Goal: Transaction & Acquisition: Purchase product/service

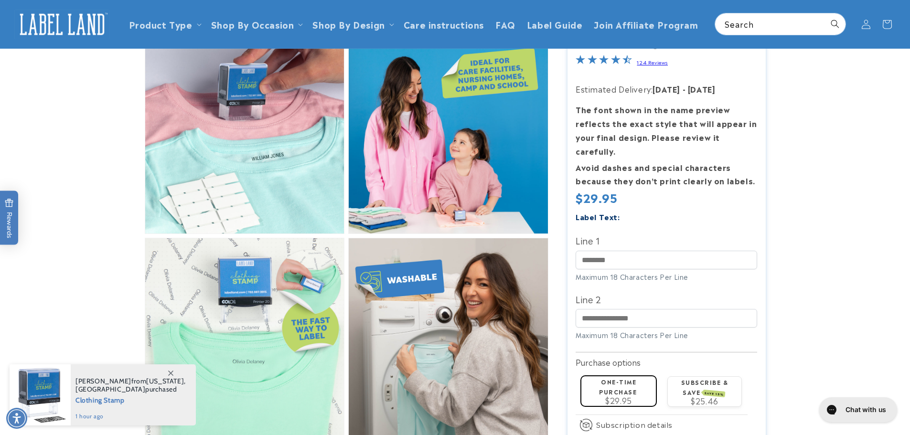
scroll to position [430, 0]
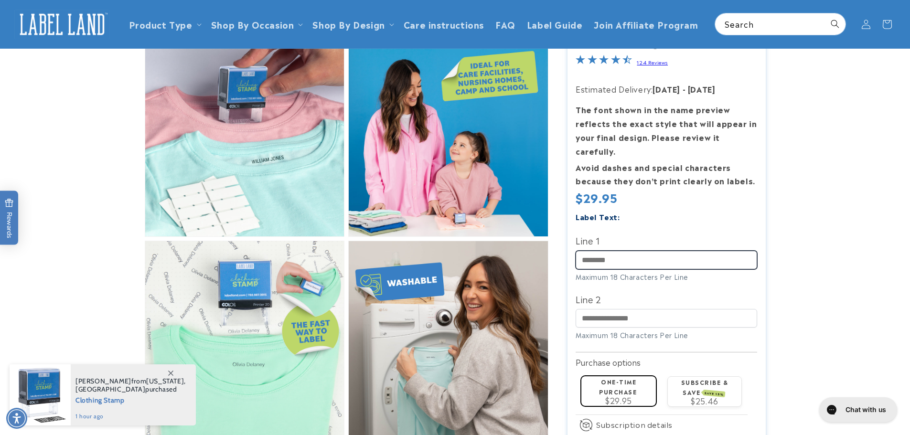
click at [592, 250] on input "Line 1" at bounding box center [665, 259] width 181 height 19
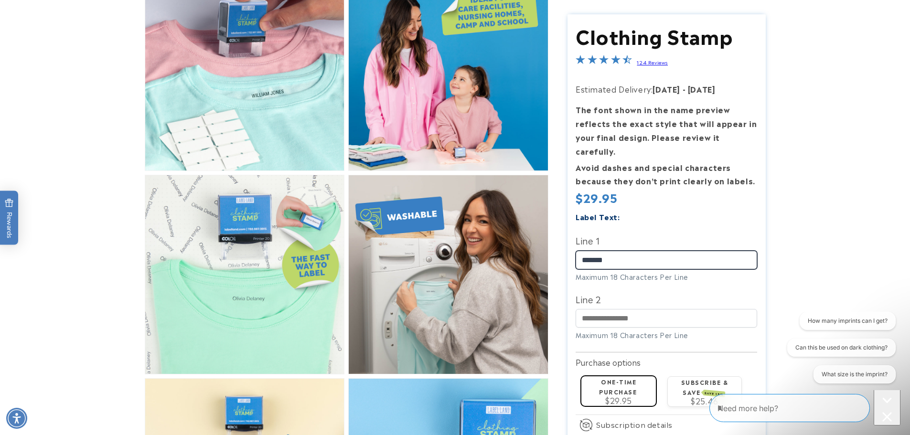
scroll to position [525, 0]
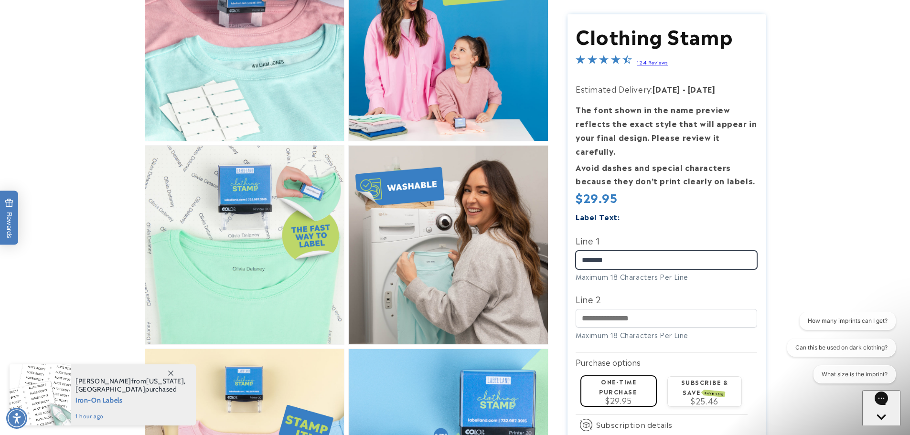
type input "*******"
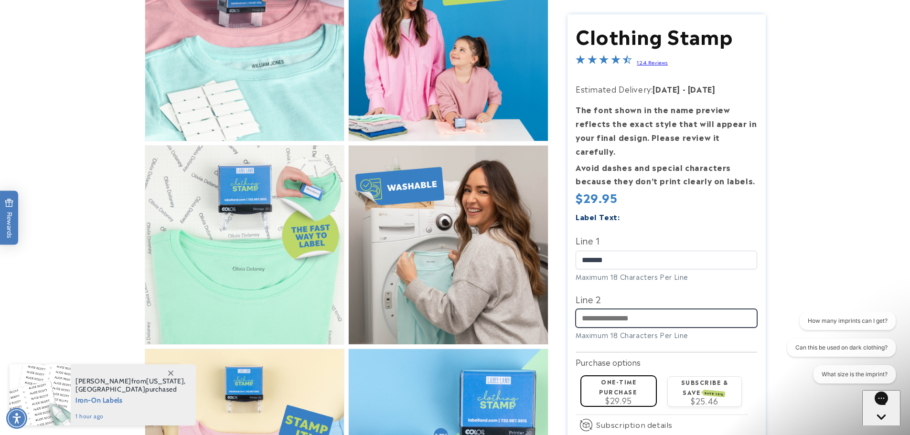
click at [621, 309] on input "Line 2" at bounding box center [665, 318] width 181 height 19
type input "*"
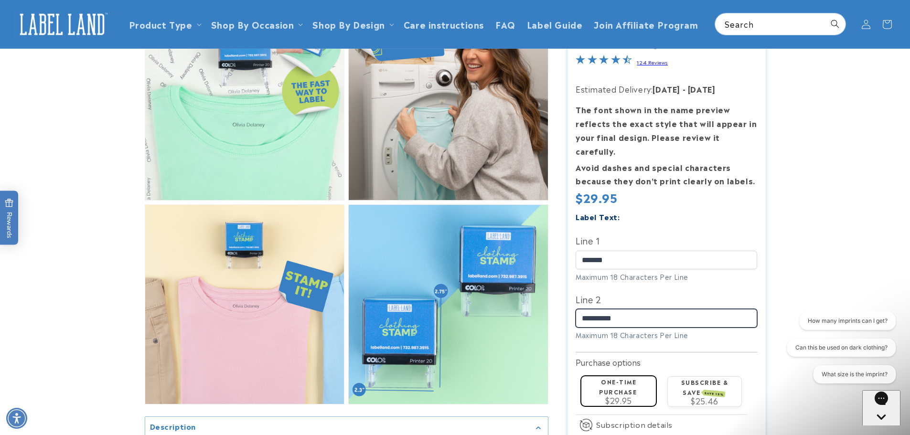
scroll to position [668, 0]
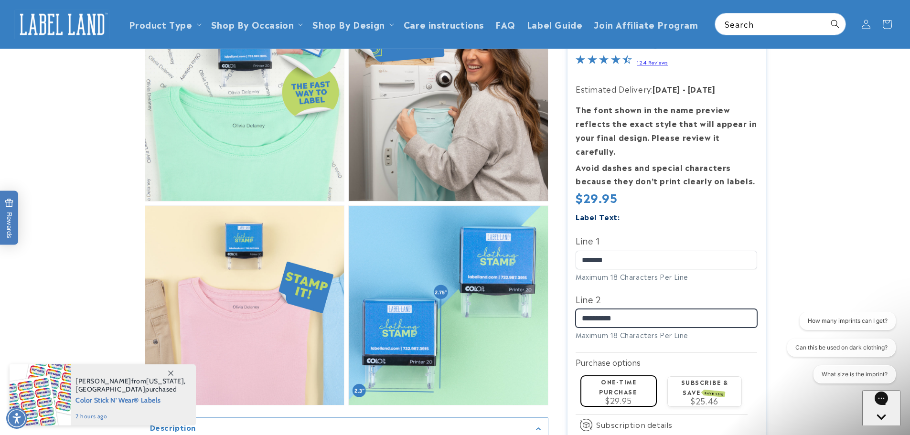
type input "**********"
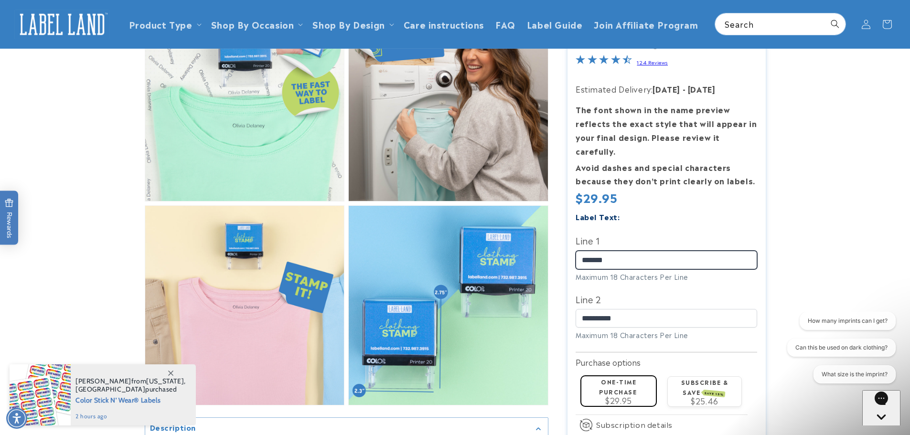
click at [635, 250] on input "*******" at bounding box center [665, 259] width 181 height 19
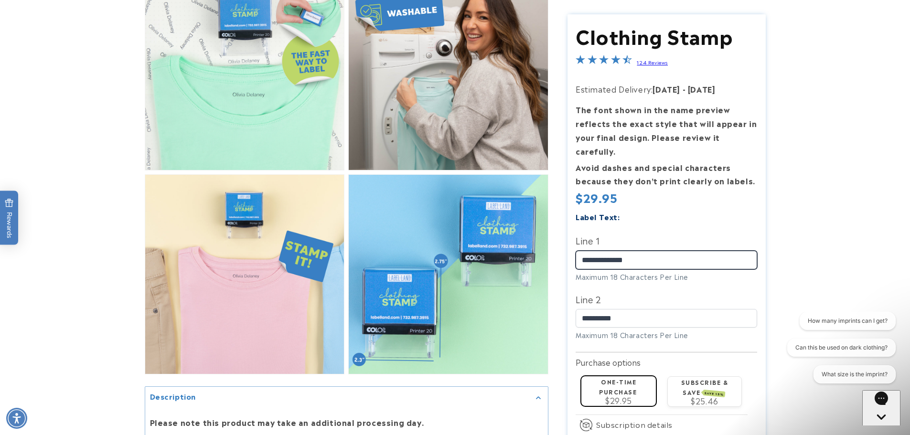
scroll to position [716, 0]
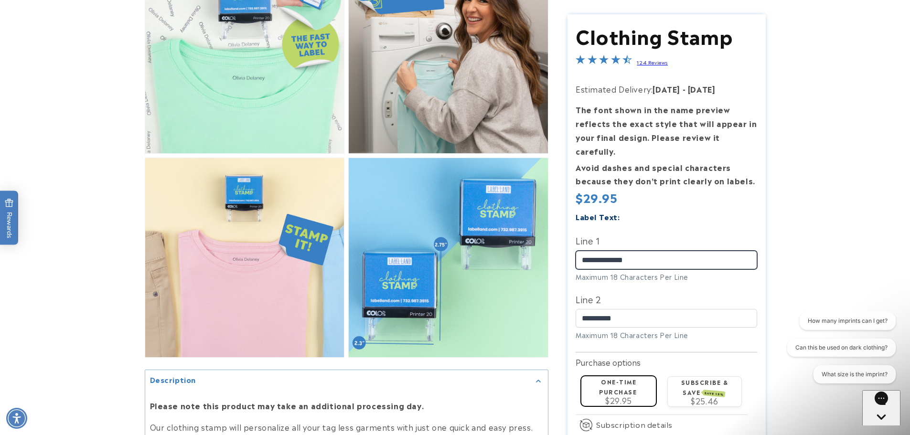
type input "**********"
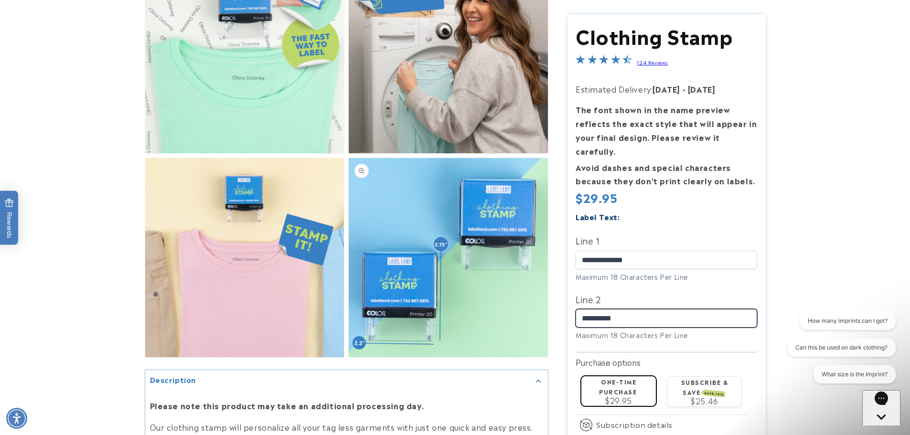
drag, startPoint x: 630, startPoint y: 306, endPoint x: 546, endPoint y: 301, distance: 83.7
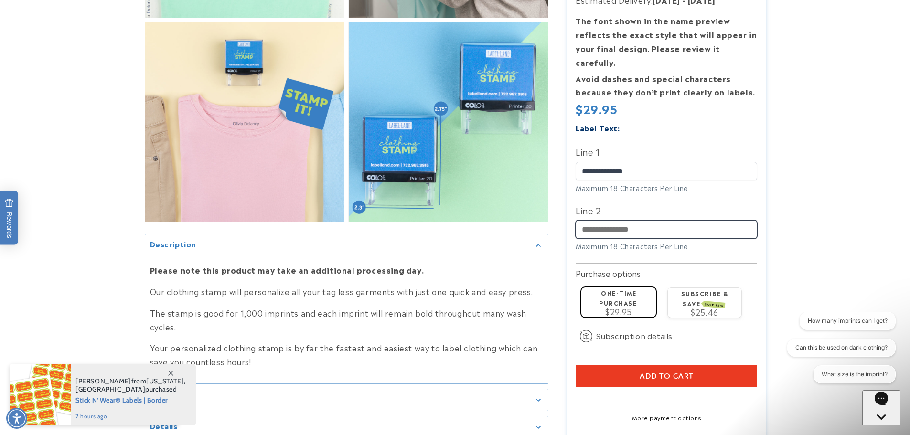
scroll to position [907, 0]
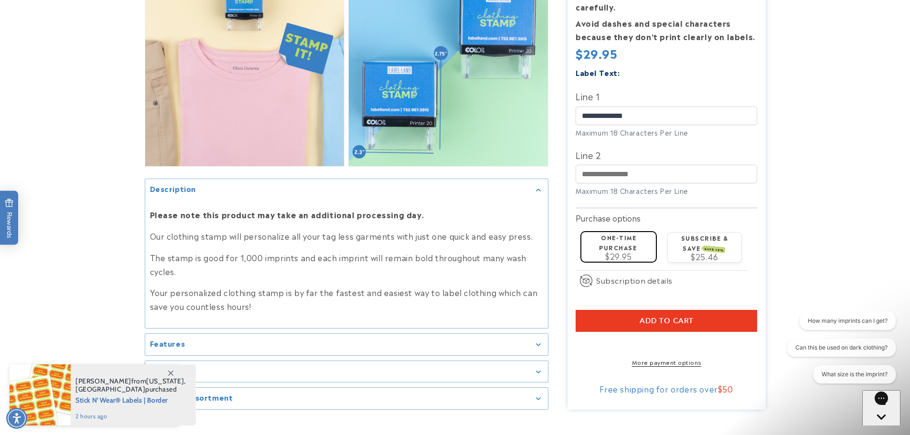
click at [694, 313] on button "Add to cart" at bounding box center [665, 320] width 181 height 22
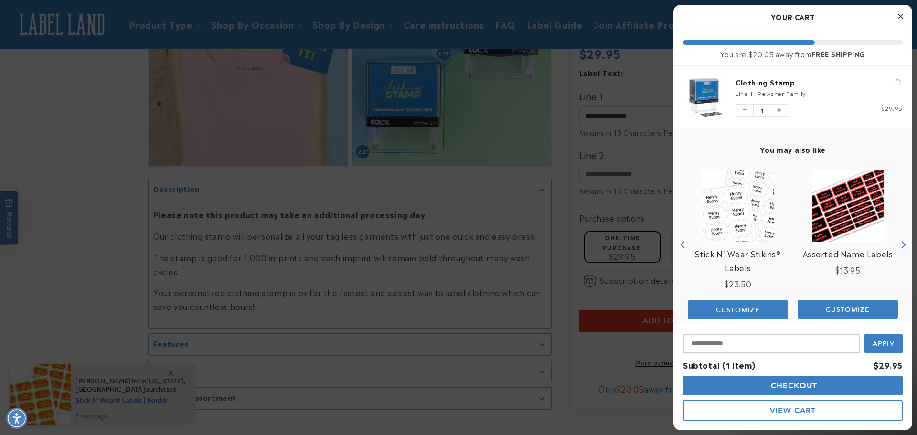
click at [620, 114] on div at bounding box center [458, 217] width 917 height 435
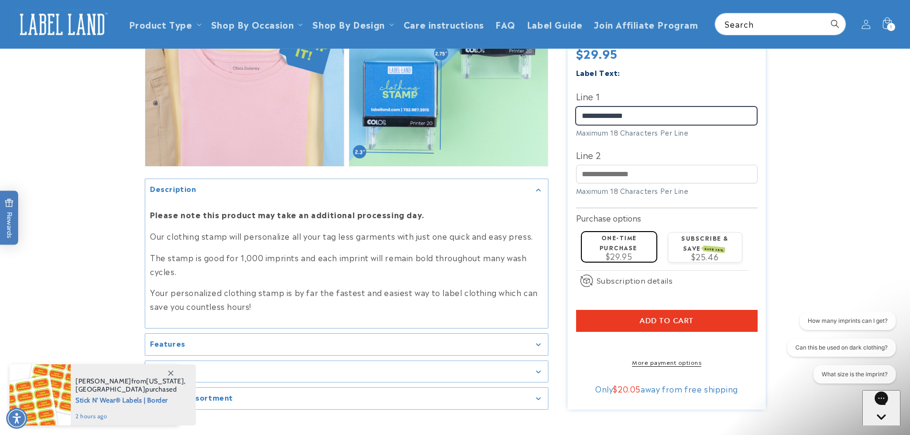
drag, startPoint x: 641, startPoint y: 104, endPoint x: 615, endPoint y: 106, distance: 26.8
click at [615, 106] on input "**********" at bounding box center [665, 115] width 181 height 19
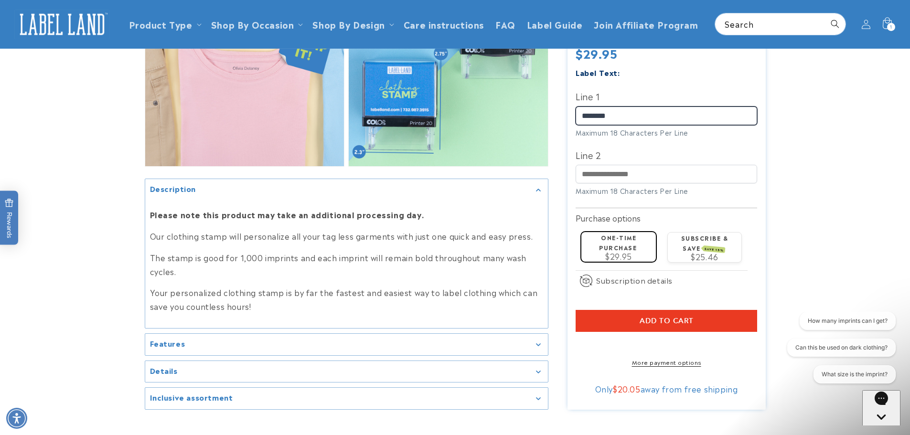
type input "*******"
click at [679, 316] on span "Add to cart" at bounding box center [666, 320] width 54 height 9
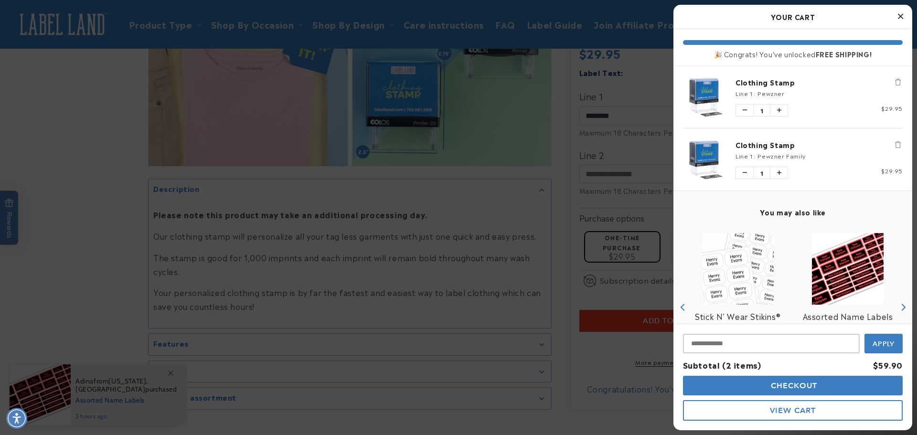
click at [895, 143] on icon "Remove Clothing Stamp" at bounding box center [898, 144] width 6 height 7
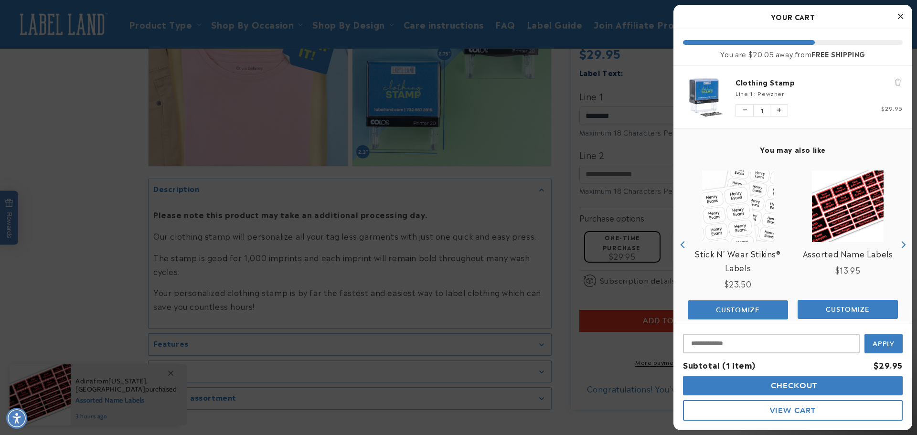
click at [561, 125] on div at bounding box center [458, 217] width 917 height 435
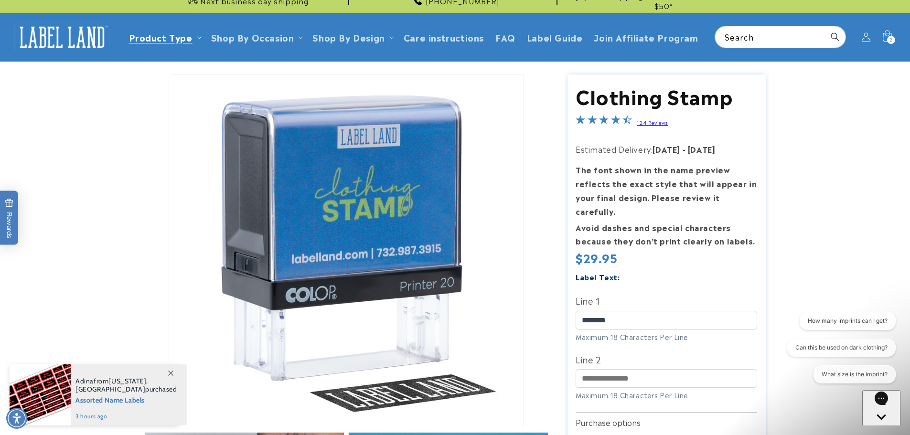
scroll to position [0, 0]
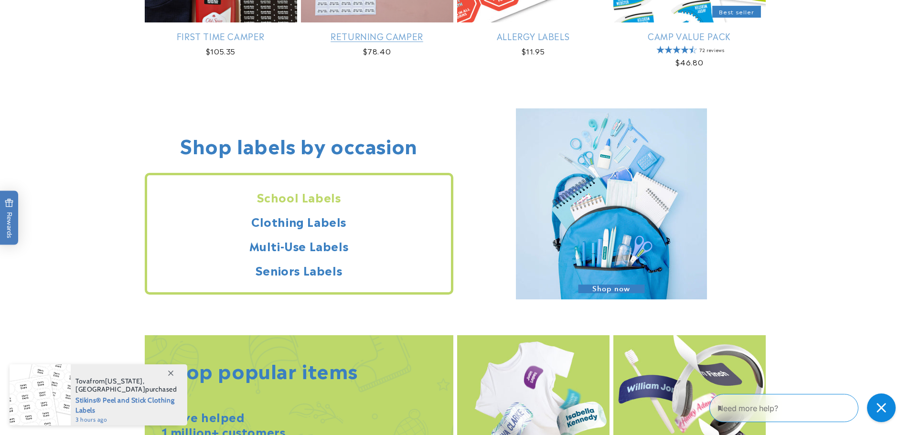
scroll to position [812, 0]
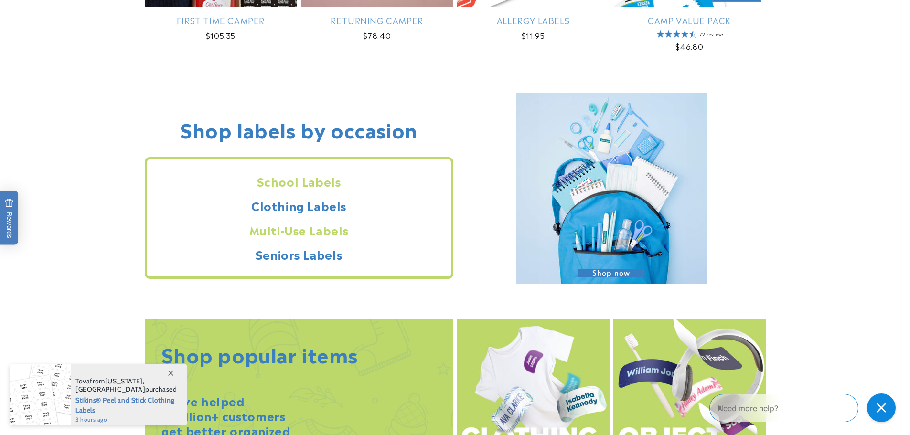
click at [307, 232] on h2 "Multi-Use Labels" at bounding box center [299, 230] width 304 height 15
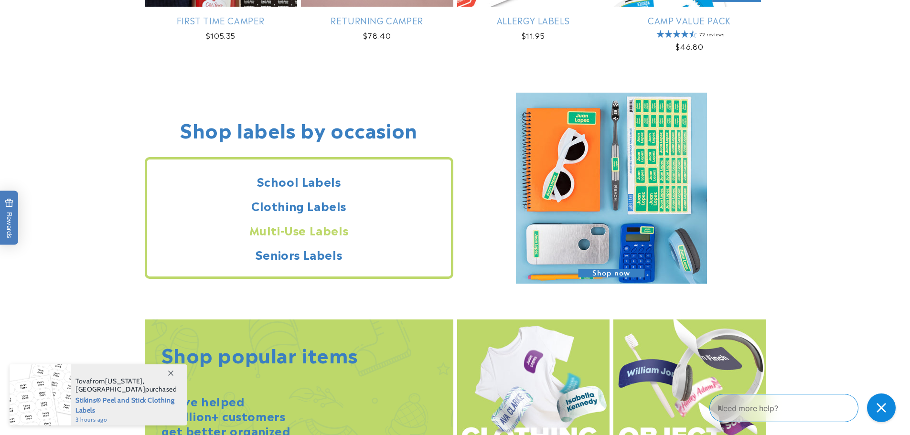
scroll to position [859, 0]
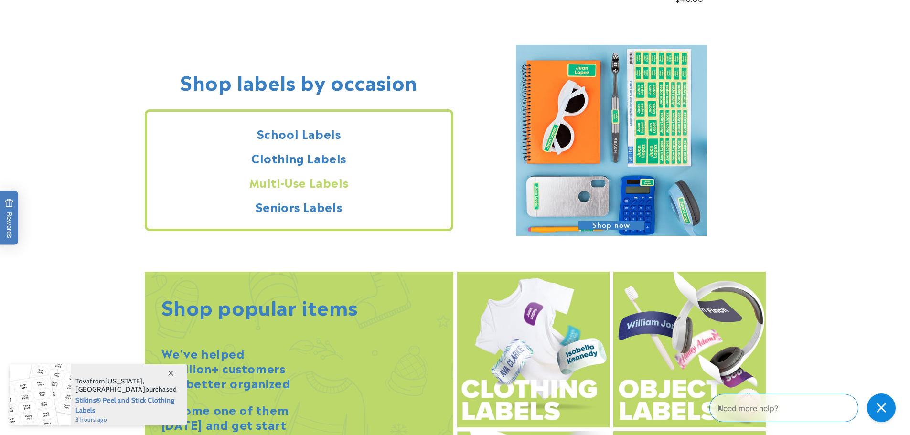
click at [300, 178] on h2 "Multi-Use Labels" at bounding box center [299, 182] width 304 height 15
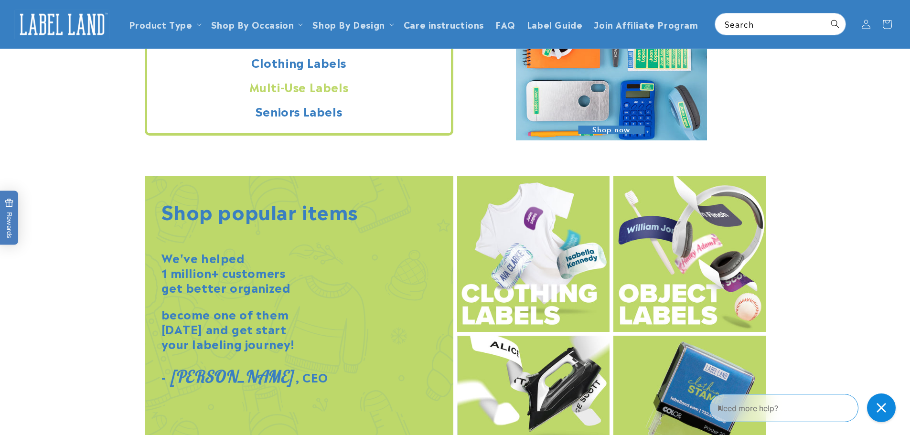
scroll to position [716, 0]
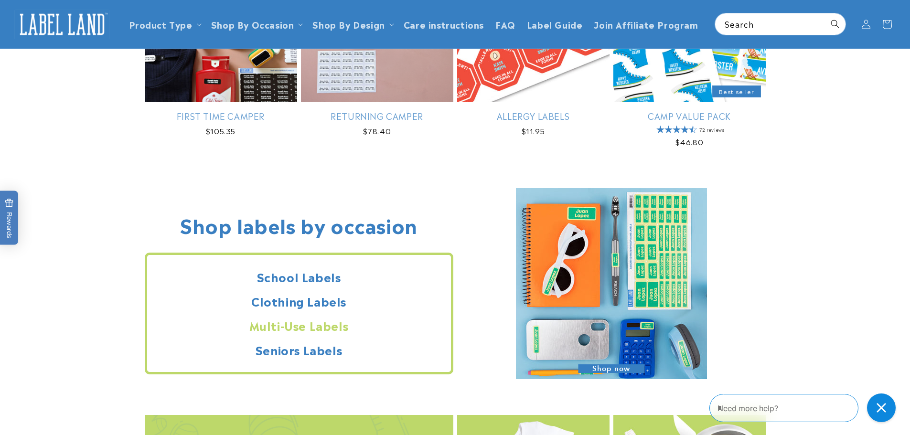
click at [314, 322] on h2 "Multi-Use Labels" at bounding box center [299, 325] width 304 height 15
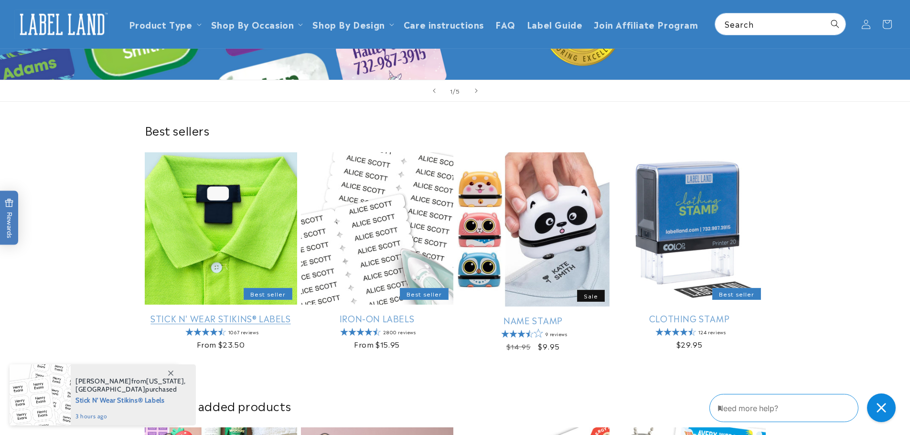
scroll to position [0, 0]
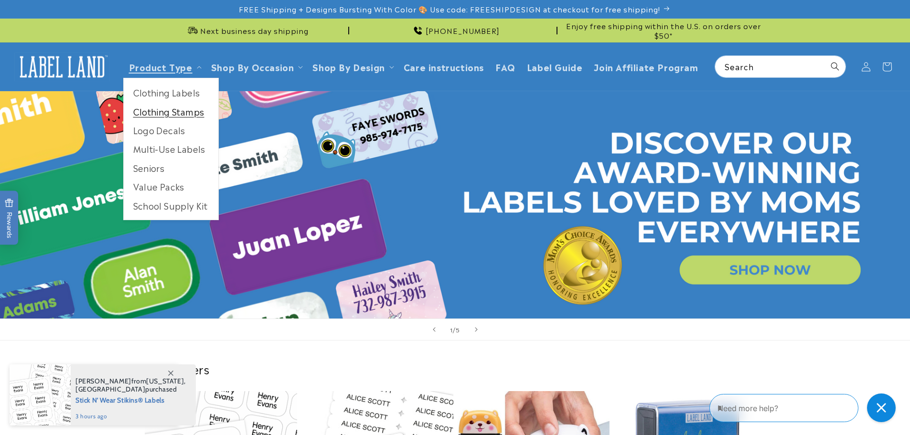
click at [171, 111] on link "Clothing Stamps" at bounding box center [171, 111] width 95 height 19
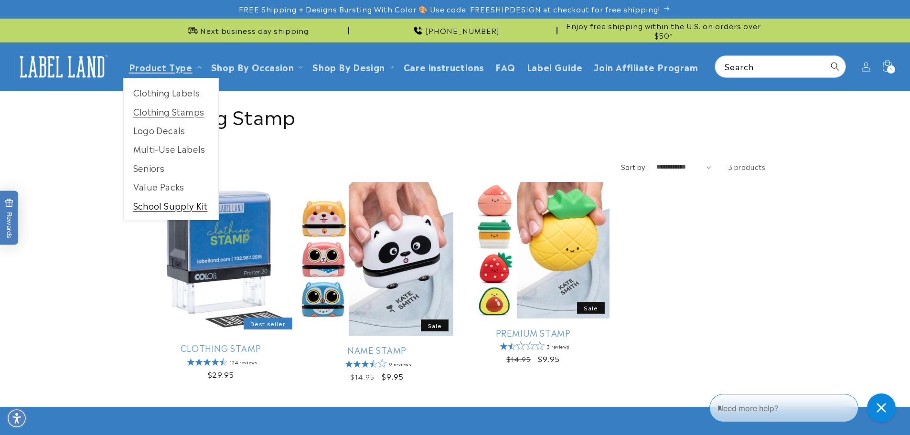
click at [158, 207] on link "School Supply Kit" at bounding box center [171, 205] width 95 height 19
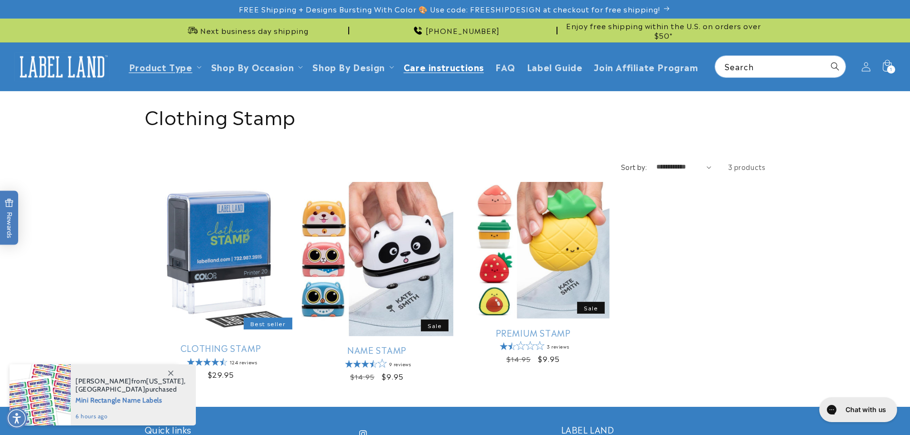
click at [407, 64] on span "Care instructions" at bounding box center [443, 66] width 80 height 11
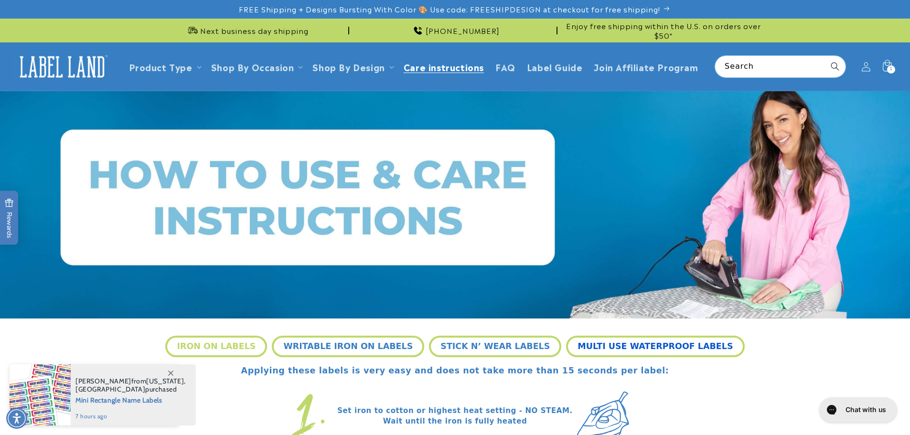
click at [638, 346] on button "MULTI USE WATERPROOF LABELS" at bounding box center [655, 346] width 178 height 21
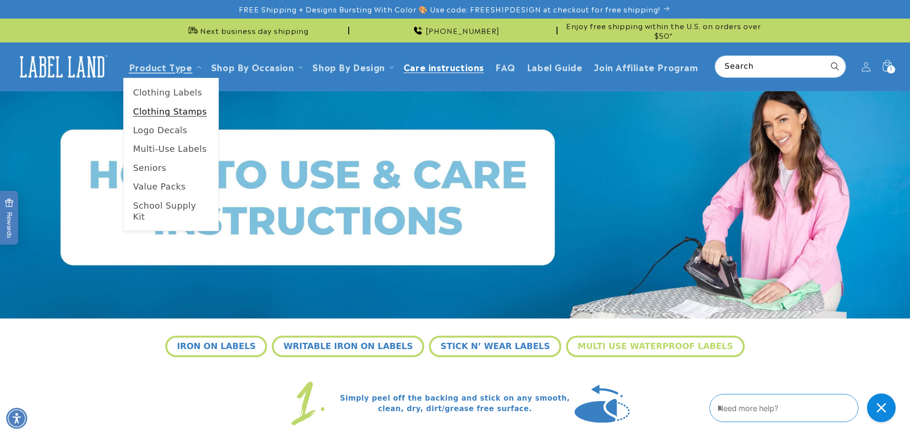
click at [165, 112] on link "Clothing Stamps" at bounding box center [171, 111] width 95 height 19
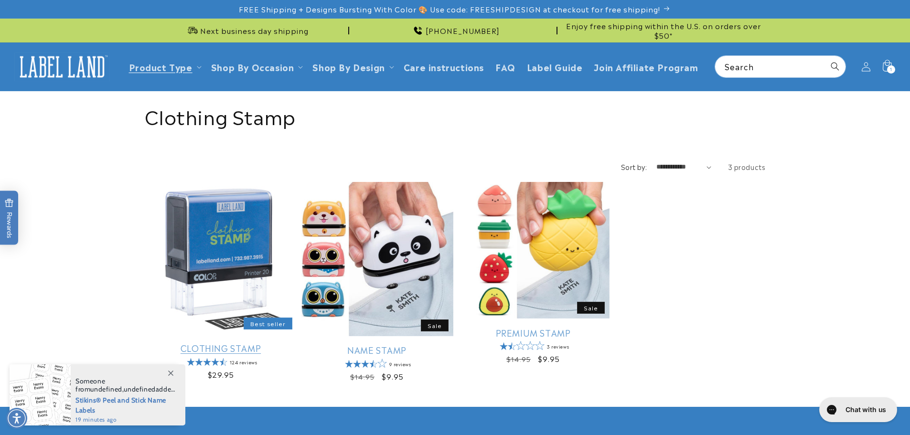
click at [213, 353] on link "Clothing Stamp" at bounding box center [221, 347] width 152 height 11
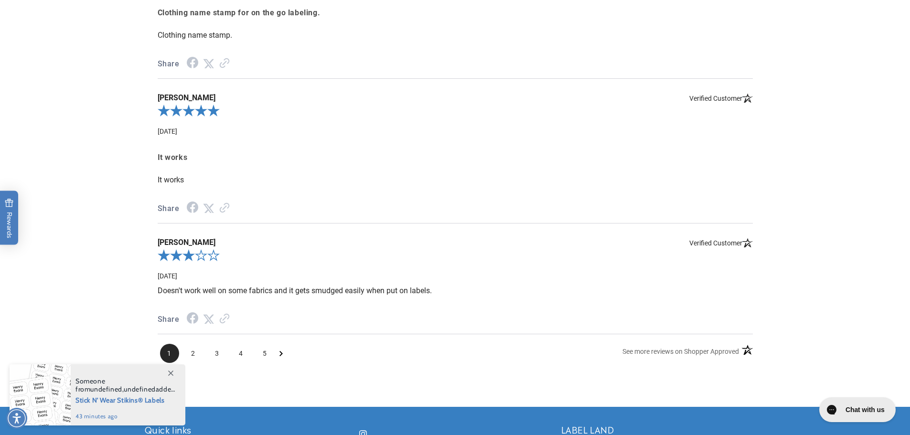
scroll to position [1862, 0]
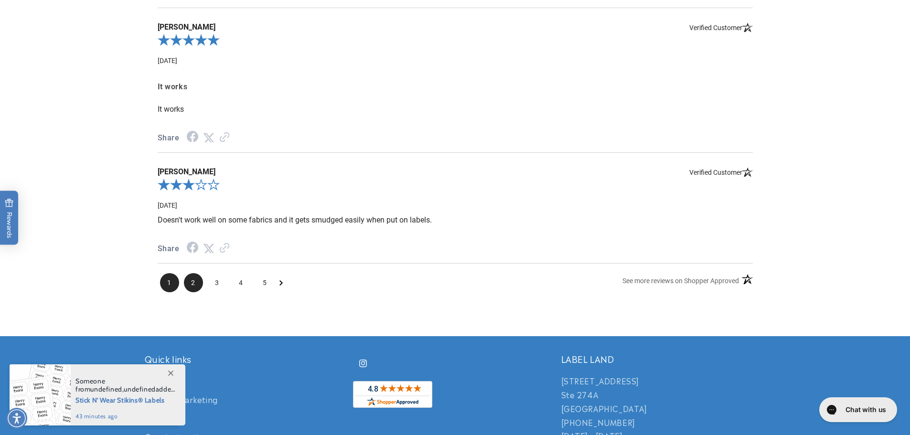
click at [191, 284] on span "2" at bounding box center [193, 282] width 19 height 19
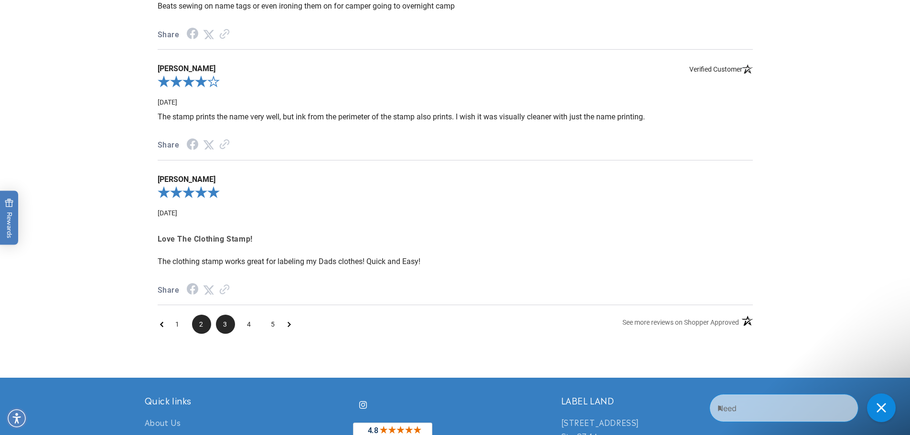
scroll to position [0, 0]
click at [226, 326] on span "3" at bounding box center [225, 324] width 19 height 19
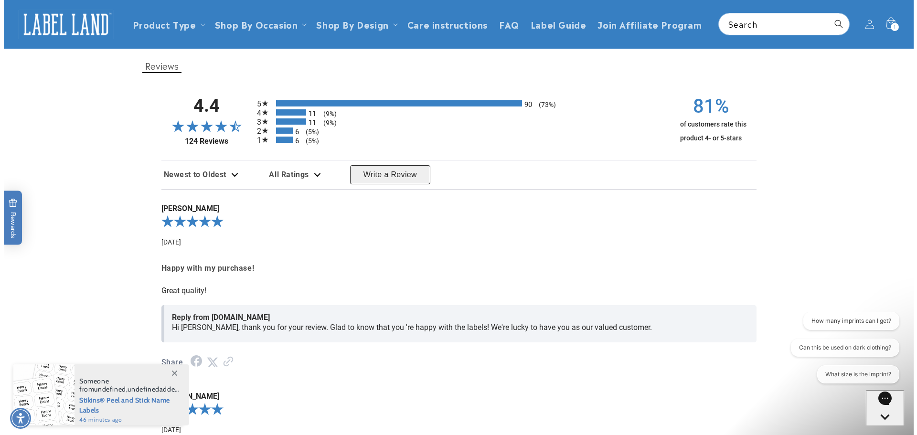
scroll to position [1534, 0]
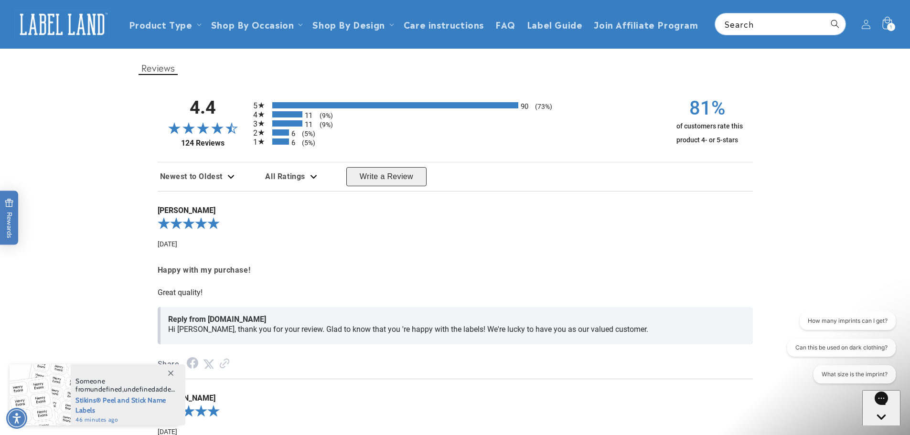
click at [882, 21] on icon at bounding box center [886, 24] width 22 height 22
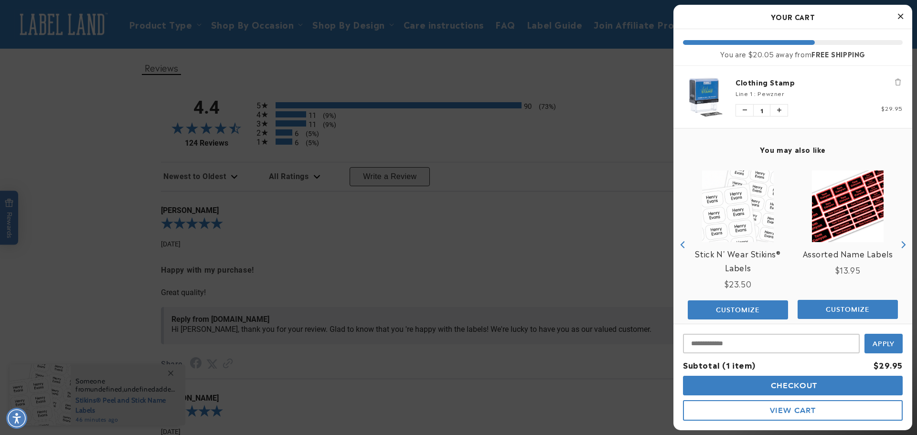
click at [773, 382] on span "Checkout" at bounding box center [792, 385] width 49 height 9
